Goal: Complete application form: Complete application form

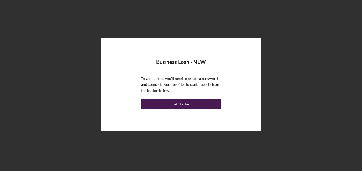
click at [177, 105] on div "Get Started" at bounding box center [180, 104] width 19 height 11
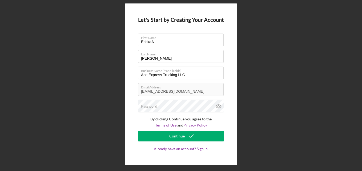
type input "[PERSON_NAME]"
click at [177, 105] on div "Password" at bounding box center [181, 106] width 86 height 13
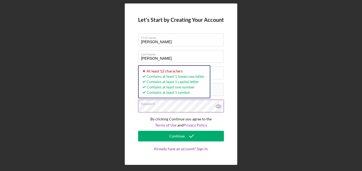
click at [218, 106] on icon at bounding box center [218, 106] width 13 height 13
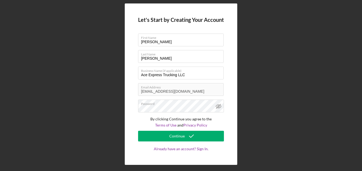
click at [263, 113] on div "Let's Start by Creating Your Account First Name Ericka Last Name Roberson Busin…" at bounding box center [181, 84] width 356 height 168
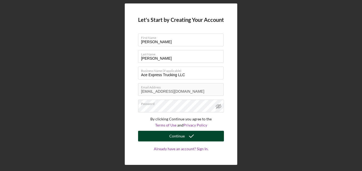
click at [176, 136] on div "Continue" at bounding box center [176, 136] width 15 height 11
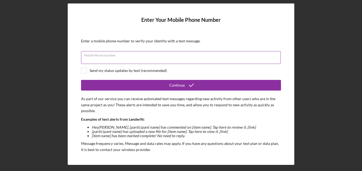
click at [214, 57] on div "Mobile Phone Number" at bounding box center [181, 57] width 200 height 13
type input "[PHONE_NUMBER]"
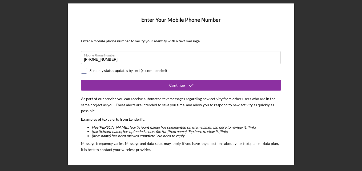
click at [86, 71] on input "checkbox" at bounding box center [83, 70] width 5 height 5
checkbox input "true"
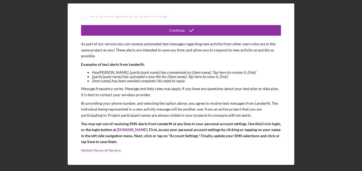
scroll to position [59, 0]
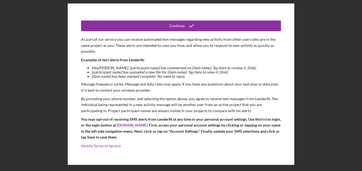
click at [185, 161] on div "Enter Your Mobile Phone Number Enter a mobile phone number to verify your ident…" at bounding box center [181, 83] width 226 height 161
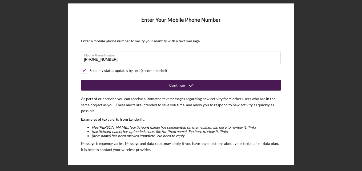
click at [175, 86] on div "Continue" at bounding box center [176, 85] width 15 height 11
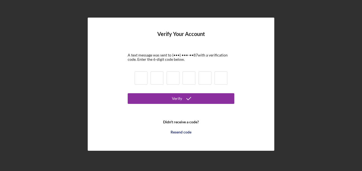
click at [139, 81] on input at bounding box center [140, 77] width 13 height 13
type input "2"
type input "8"
type input "6"
type input "0"
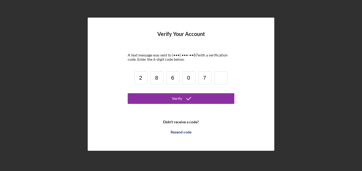
type input "7"
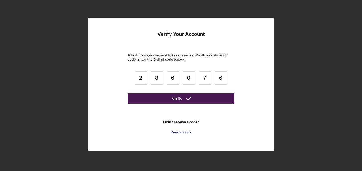
type input "6"
click at [176, 100] on div "Verify" at bounding box center [177, 98] width 10 height 11
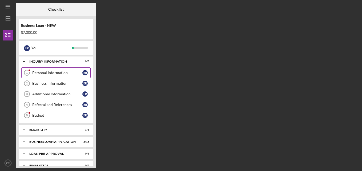
click at [55, 73] on div "Personal Information" at bounding box center [57, 73] width 50 height 4
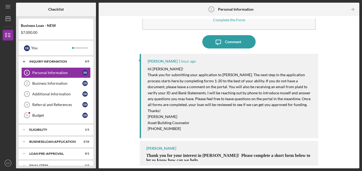
scroll to position [29, 0]
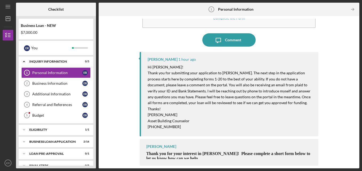
click at [220, 152] on span "Thank you for your interest in Justine PETERSEN! Please complete a short form b…" at bounding box center [228, 155] width 164 height 9
click at [263, 80] on mark "Thank you for submitting your application to Justine PETERSEN. The next step in…" at bounding box center [228, 91] width 163 height 40
drag, startPoint x: 263, startPoint y: 80, endPoint x: 138, endPoint y: 92, distance: 124.9
click at [138, 92] on div "Complete the Form Form Icon/Message Comment Jon Pettigrew 1 hour ago Hi Ericka!…" at bounding box center [228, 92] width 255 height 147
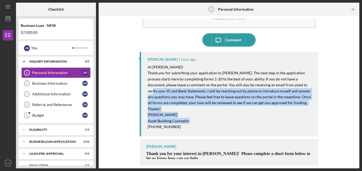
drag, startPoint x: 138, startPoint y: 92, endPoint x: 143, endPoint y: 133, distance: 41.3
click at [143, 133] on div "Complete the Form Form Icon/Message Comment Jon Pettigrew 1 hour ago Hi Ericka!…" at bounding box center [228, 92] width 255 height 147
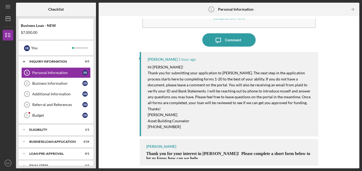
drag, startPoint x: 143, startPoint y: 133, endPoint x: 232, endPoint y: 139, distance: 89.1
click at [232, 139] on div "Jon Pettigrew Thank you for your interest in Justine PETERSEN! Please complete …" at bounding box center [229, 152] width 179 height 27
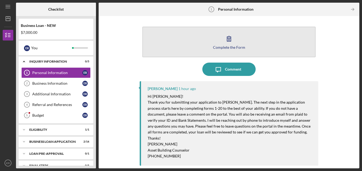
click at [225, 43] on icon "button" at bounding box center [228, 38] width 13 height 13
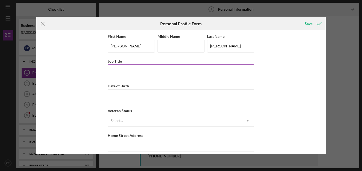
click at [167, 73] on input "Job Title" at bounding box center [181, 70] width 146 height 13
type input "Patient Analyst"
click at [155, 102] on div "First Name Ericka Middle Name Last Name Roberson Job Title Patient Analyst Date…" at bounding box center [181, 132] width 146 height 198
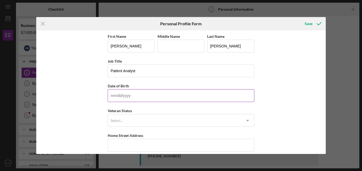
click at [156, 97] on input "Date of Birth" at bounding box center [181, 95] width 146 height 13
type input "05/29/1990"
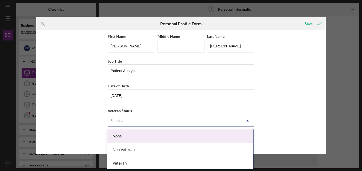
click at [143, 120] on div "Select..." at bounding box center [174, 120] width 133 height 12
click at [139, 137] on div "None" at bounding box center [180, 136] width 146 height 14
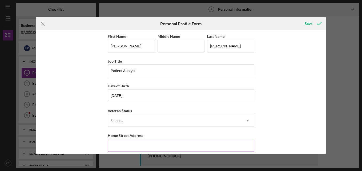
click at [138, 142] on input "Home Street Address" at bounding box center [181, 145] width 146 height 13
type input "[STREET_ADDRESS][PERSON_NAME]"
type input "N"
type input "[GEOGRAPHIC_DATA]"
type input "62040"
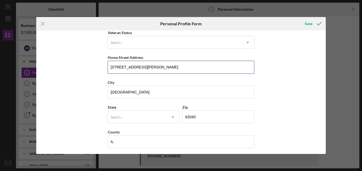
scroll to position [78, 0]
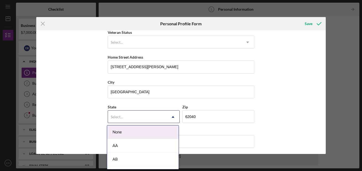
click at [144, 116] on div "Select..." at bounding box center [137, 117] width 59 height 12
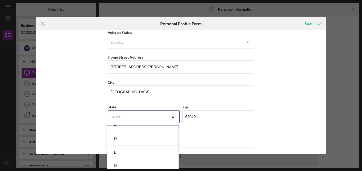
scroll to position [293, 0]
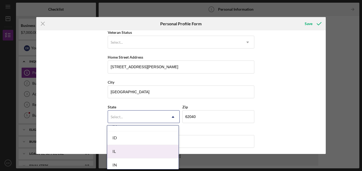
click at [134, 149] on div "IL" at bounding box center [142, 152] width 71 height 14
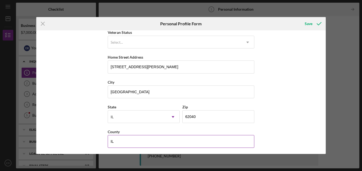
click at [142, 138] on input "IL" at bounding box center [181, 141] width 146 height 13
type input "I"
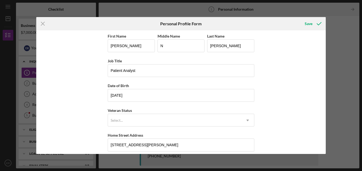
scroll to position [0, 0]
type input "[GEOGRAPHIC_DATA]"
click at [210, 119] on div "Select..." at bounding box center [174, 120] width 133 height 12
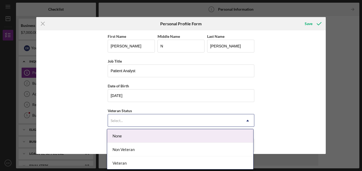
click at [200, 133] on div "None" at bounding box center [180, 136] width 146 height 14
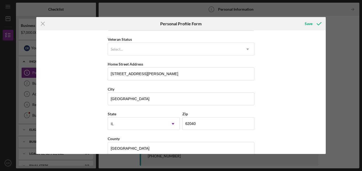
scroll to position [80, 0]
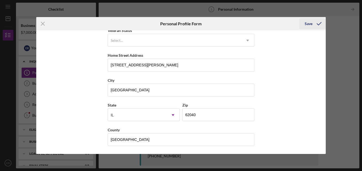
click at [310, 24] on div "Save" at bounding box center [308, 23] width 8 height 11
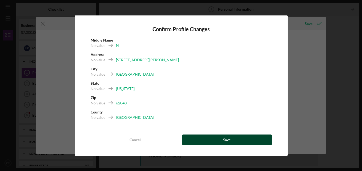
click at [225, 136] on div "Save" at bounding box center [226, 139] width 7 height 11
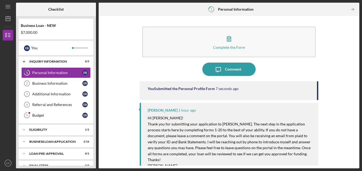
scroll to position [51, 0]
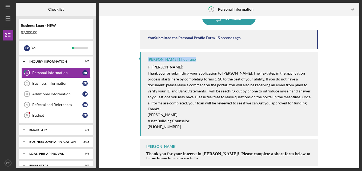
drag, startPoint x: 315, startPoint y: 44, endPoint x: 323, endPoint y: 59, distance: 16.2
click at [323, 59] on div "Complete the Form Form Icon/Message Comment You Submitted the Personal Profile …" at bounding box center [228, 92] width 255 height 147
click at [296, 46] on div "You Submitted the Personal Profile Form 19 seconds ago" at bounding box center [229, 39] width 179 height 19
drag, startPoint x: 315, startPoint y: 45, endPoint x: 315, endPoint y: 49, distance: 4.5
click at [315, 49] on div "You Submitted the Personal Profile Form 21 seconds ago" at bounding box center [229, 39] width 179 height 19
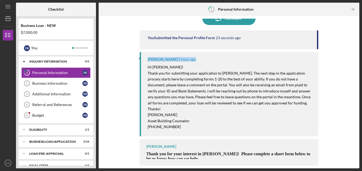
drag, startPoint x: 316, startPoint y: 43, endPoint x: 316, endPoint y: 54, distance: 11.2
click at [316, 54] on div "You Submitted the Personal Profile Form 23 seconds ago Jon Pettigrew 1 hour ago…" at bounding box center [229, 69] width 179 height 79
click at [229, 19] on div "Comment" at bounding box center [233, 18] width 16 height 13
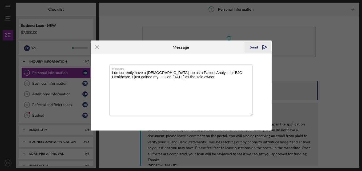
type textarea "I do currently have a full-time job as a Patient Analyst for BJC Healthcare. I …"
click at [252, 46] on div "Send" at bounding box center [253, 47] width 8 height 11
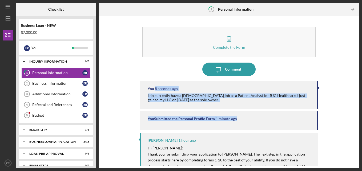
drag, startPoint x: 315, startPoint y: 89, endPoint x: 315, endPoint y: 127, distance: 38.1
click at [315, 127] on div "You 8 seconds ago I do currently have a full-time job as a Patient Analyst for …" at bounding box center [229, 120] width 179 height 79
click at [316, 129] on div "You Submitted the Personal Profile Form 1 minute ago" at bounding box center [229, 120] width 179 height 19
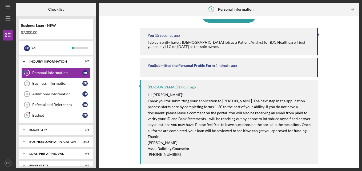
scroll to position [81, 0]
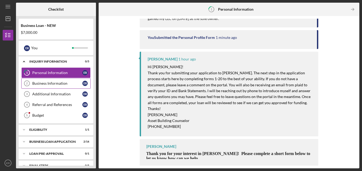
click at [45, 82] on div "Business Information" at bounding box center [57, 83] width 50 height 4
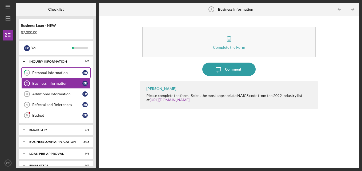
click at [43, 70] on link "1 Personal Information E R" at bounding box center [55, 72] width 69 height 11
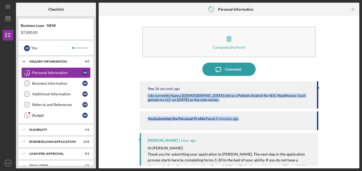
drag, startPoint x: 314, startPoint y: 85, endPoint x: 311, endPoint y: 113, distance: 27.4
click at [311, 113] on div "You 36 seconds ago I do currently have a full-time job as a Patient Analyst for…" at bounding box center [229, 120] width 179 height 79
drag, startPoint x: 311, startPoint y: 113, endPoint x: 341, endPoint y: 115, distance: 29.6
click at [341, 115] on div "Complete the Form Form Icon/Message Comment You 37 seconds ago I do currently h…" at bounding box center [228, 92] width 255 height 147
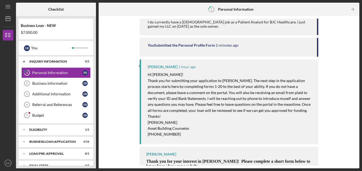
scroll to position [81, 0]
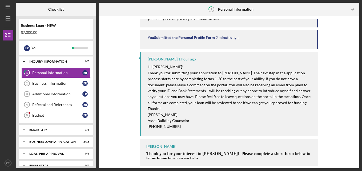
click at [239, 147] on div "Jon Pettigrew Thank you for your interest in Justine PETERSEN! Please complete …" at bounding box center [229, 152] width 179 height 27
click at [351, 9] on line "button" at bounding box center [352, 9] width 3 height 0
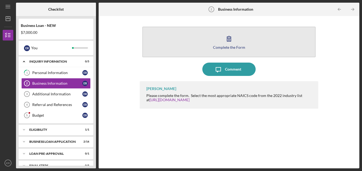
click at [231, 47] on div "Complete the Form" at bounding box center [229, 47] width 32 height 4
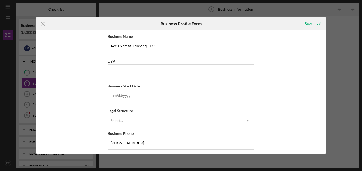
click at [184, 99] on input "Business Start Date" at bounding box center [181, 95] width 146 height 13
type input "[DATE]"
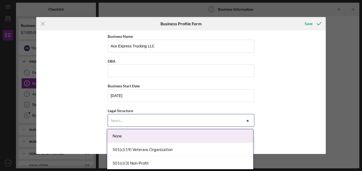
click at [152, 119] on div "Select..." at bounding box center [174, 120] width 133 height 12
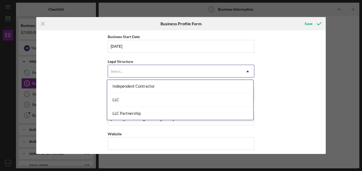
scroll to position [83, 0]
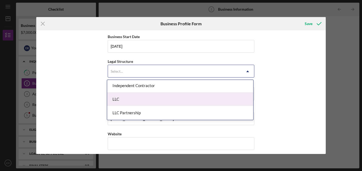
click at [156, 96] on div "LLC" at bounding box center [180, 99] width 146 height 14
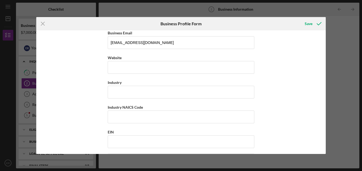
scroll to position [126, 0]
click at [153, 64] on input "Website" at bounding box center [181, 67] width 146 height 13
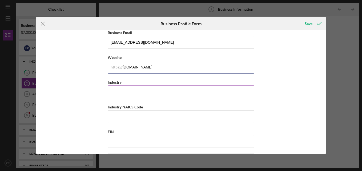
type input "[DOMAIN_NAME]"
click at [153, 90] on input "Industry" at bounding box center [181, 91] width 146 height 13
type input "Courier"
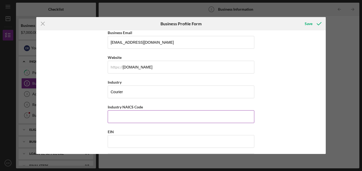
click at [138, 114] on input "Industry NAICS Code" at bounding box center [181, 116] width 146 height 13
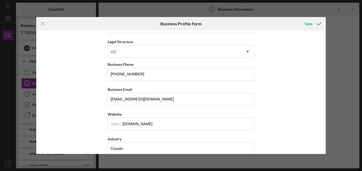
scroll to position [69, 0]
click at [307, 26] on div "Save" at bounding box center [308, 23] width 8 height 11
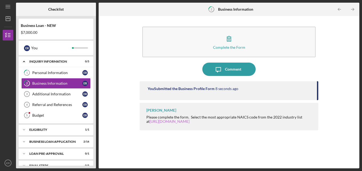
click at [179, 122] on link "[URL][DOMAIN_NAME]" at bounding box center [169, 121] width 40 height 5
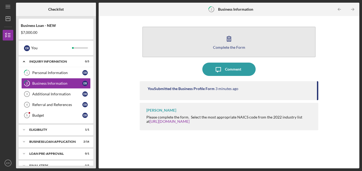
click at [184, 46] on button "Complete the Form Form" at bounding box center [228, 42] width 173 height 31
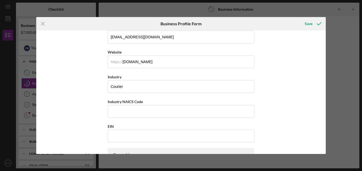
scroll to position [131, 0]
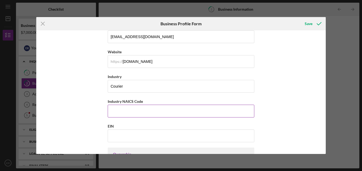
click at [167, 111] on input "Industry NAICS Code" at bounding box center [181, 111] width 146 height 13
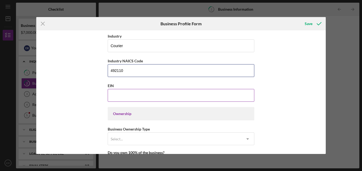
scroll to position [171, 0]
type input "492110"
click at [154, 93] on input "EIN" at bounding box center [181, 95] width 146 height 13
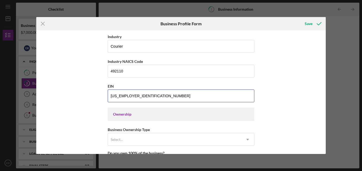
type input "[US_EMPLOYER_IDENTIFICATION_NUMBER]"
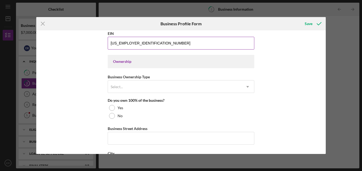
scroll to position [225, 0]
click at [220, 101] on div "Do you own 100% of the business?" at bounding box center [181, 99] width 146 height 4
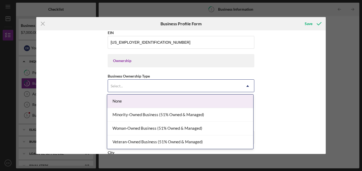
click at [221, 88] on div "Select..." at bounding box center [174, 86] width 133 height 12
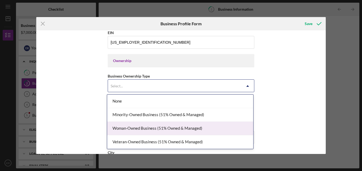
click at [183, 128] on div "Woman-Owned Business (51% Owned & Managed)" at bounding box center [180, 129] width 146 height 14
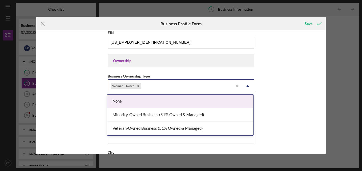
click at [175, 88] on div "Woman-Owned" at bounding box center [170, 86] width 125 height 12
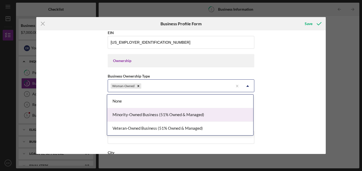
click at [167, 114] on div "Minority-Owned Business (51% Owned & Managed)" at bounding box center [180, 115] width 146 height 14
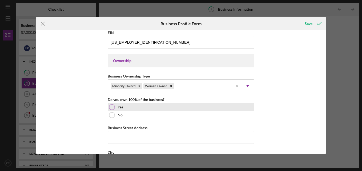
click at [111, 106] on div at bounding box center [112, 107] width 6 height 6
click at [111, 106] on div at bounding box center [111, 107] width 3 height 3
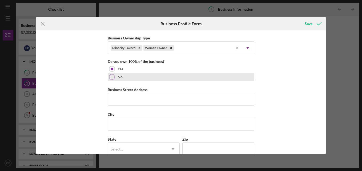
scroll to position [269, 0]
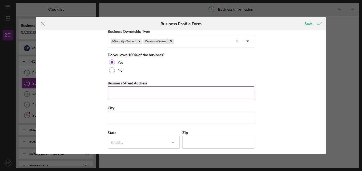
click at [140, 92] on input "Business Street Address" at bounding box center [181, 92] width 146 height 13
type input "[STREET_ADDRESS][PERSON_NAME]"
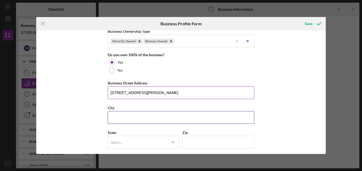
type input "[GEOGRAPHIC_DATA]"
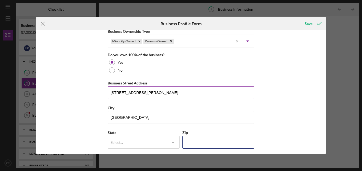
type input "62040"
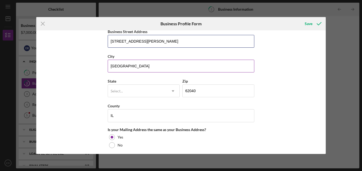
scroll to position [321, 0]
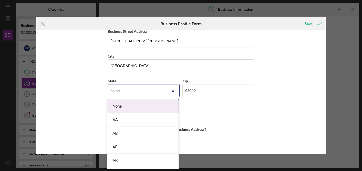
click at [149, 92] on div "Select..." at bounding box center [137, 91] width 59 height 12
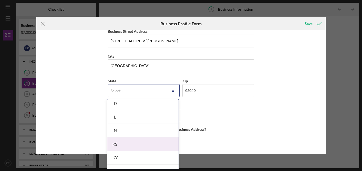
scroll to position [300, 0]
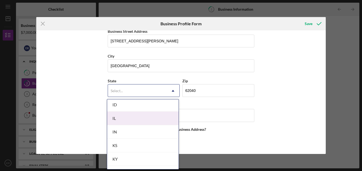
click at [140, 118] on div "IL" at bounding box center [142, 119] width 71 height 14
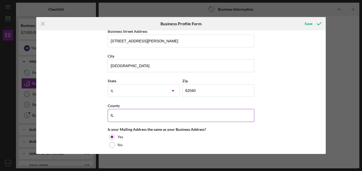
click at [140, 118] on input "IL" at bounding box center [181, 115] width 146 height 13
type input "I"
type input "[GEOGRAPHIC_DATA]"
click at [84, 104] on div "Business Name Ace Express Trucking LLC DBA Business Start Date [DATE] Legal Str…" at bounding box center [180, 92] width 289 height 124
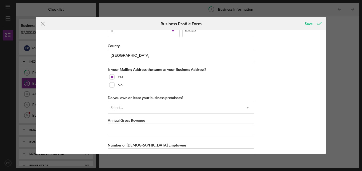
scroll to position [381, 0]
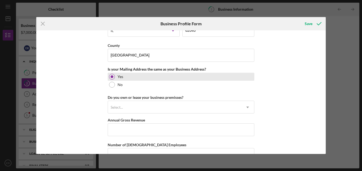
click at [110, 76] on div at bounding box center [111, 76] width 3 height 3
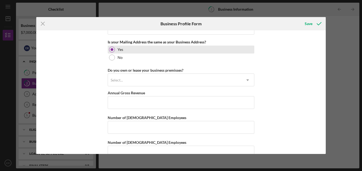
scroll to position [409, 0]
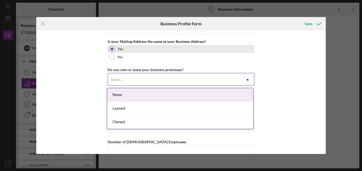
click at [131, 79] on div "Select..." at bounding box center [174, 79] width 133 height 12
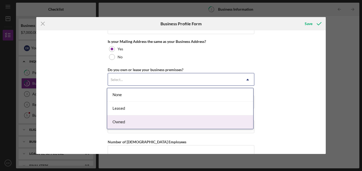
click at [131, 121] on div "Owned" at bounding box center [180, 122] width 146 height 14
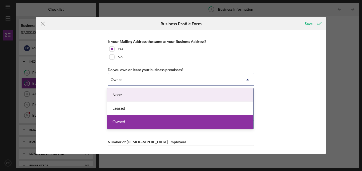
click at [146, 85] on div "Owned" at bounding box center [174, 79] width 133 height 12
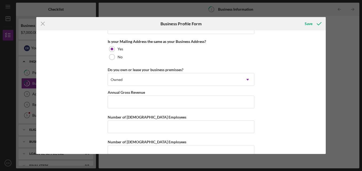
click at [87, 117] on div "Business Name Ace Express Trucking LLC DBA Business Start Date [DATE] Legal Str…" at bounding box center [180, 92] width 289 height 124
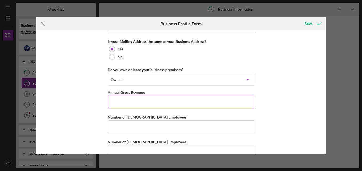
click at [118, 105] on input "Annual Gross Revenue" at bounding box center [181, 102] width 146 height 13
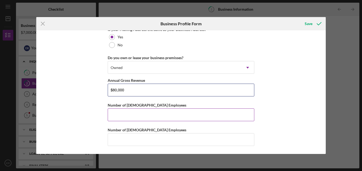
type input "$80,000"
click at [117, 116] on input "Number of [DEMOGRAPHIC_DATA] Employees" at bounding box center [181, 114] width 146 height 13
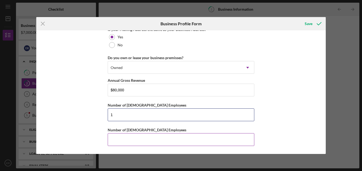
type input "1"
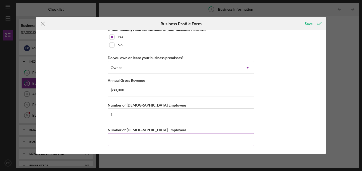
click at [113, 138] on input "Number of [DEMOGRAPHIC_DATA] Employees" at bounding box center [181, 139] width 146 height 13
type input "0"
click at [290, 137] on div "Business Name Ace Express Trucking LLC DBA Business Start Date [DATE] Legal Str…" at bounding box center [180, 92] width 289 height 124
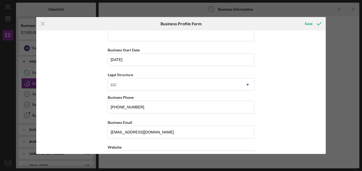
scroll to position [0, 0]
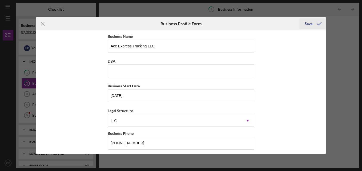
click at [308, 22] on div "Save" at bounding box center [308, 23] width 8 height 11
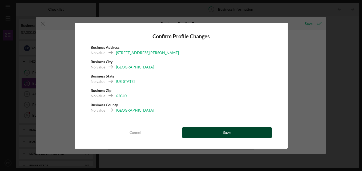
click at [227, 130] on div "Save" at bounding box center [226, 132] width 7 height 11
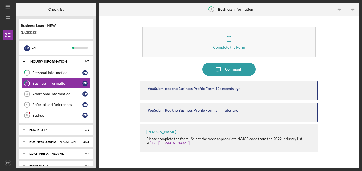
click at [317, 109] on div "You Submitted the Business Profile Form 5 minutes ago" at bounding box center [229, 112] width 179 height 19
click at [354, 8] on icon "Icon/Table Pagination Arrow" at bounding box center [352, 9] width 12 height 12
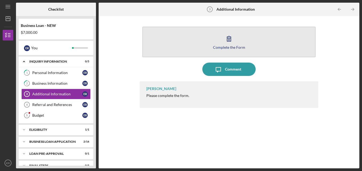
click at [231, 46] on div "Complete the Form" at bounding box center [229, 47] width 32 height 4
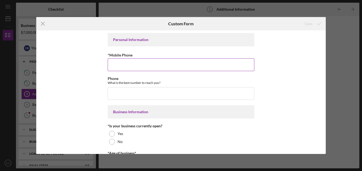
click at [179, 67] on input "*Mobile Phone" at bounding box center [181, 64] width 146 height 13
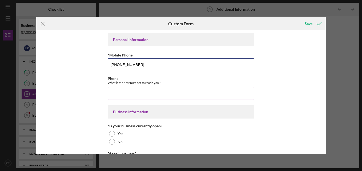
type input "[PHONE_NUMBER]"
click at [152, 91] on input "Phone" at bounding box center [181, 93] width 146 height 13
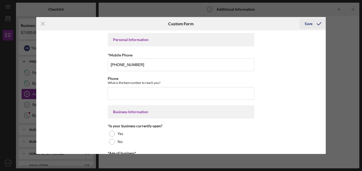
click at [308, 20] on div "Save" at bounding box center [308, 23] width 8 height 11
